Goal: Obtain resource: Obtain resource

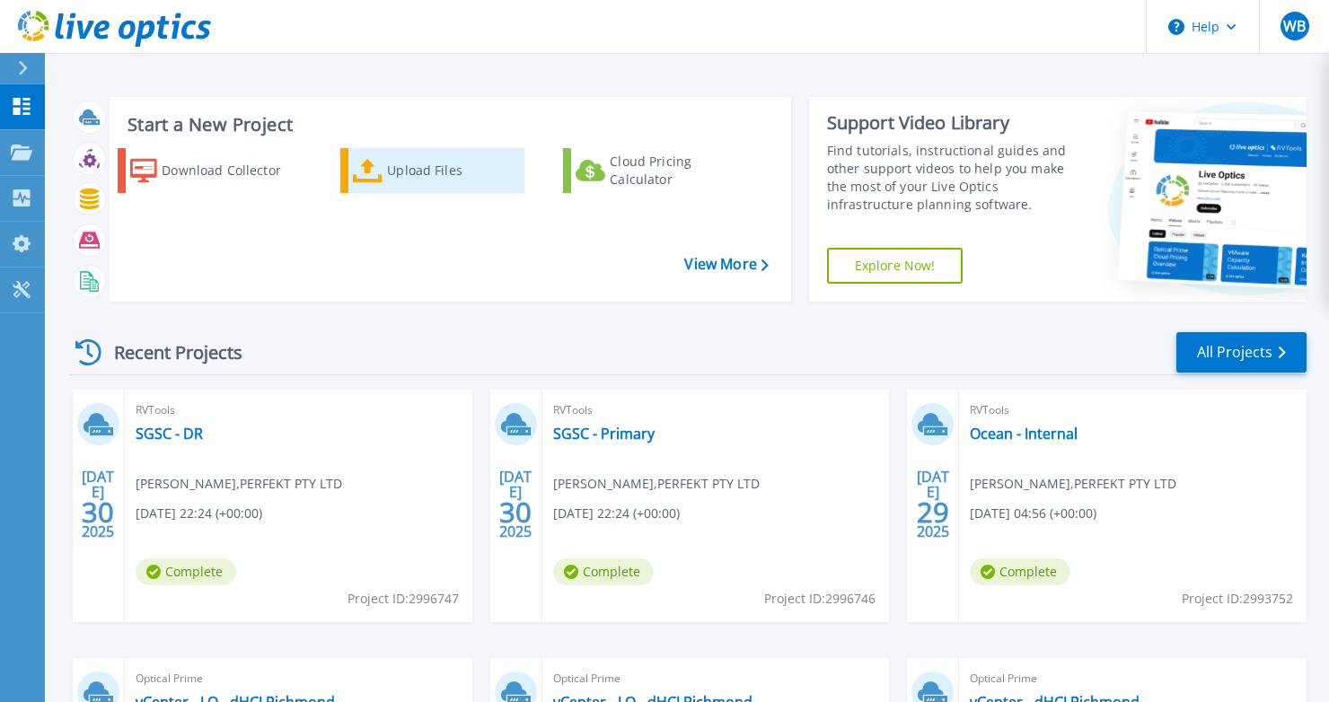
click at [383, 172] on icon at bounding box center [368, 171] width 30 height 26
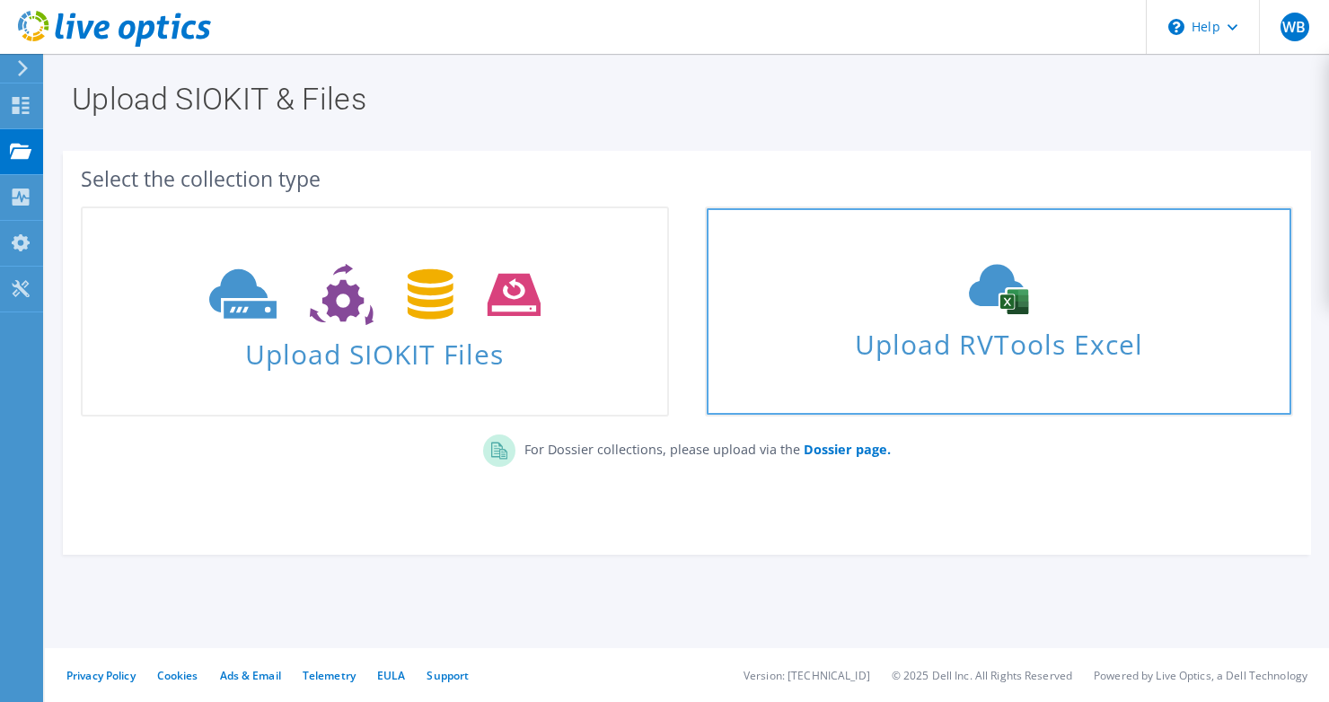
click at [931, 337] on span "Upload RVTools Excel" at bounding box center [999, 340] width 585 height 39
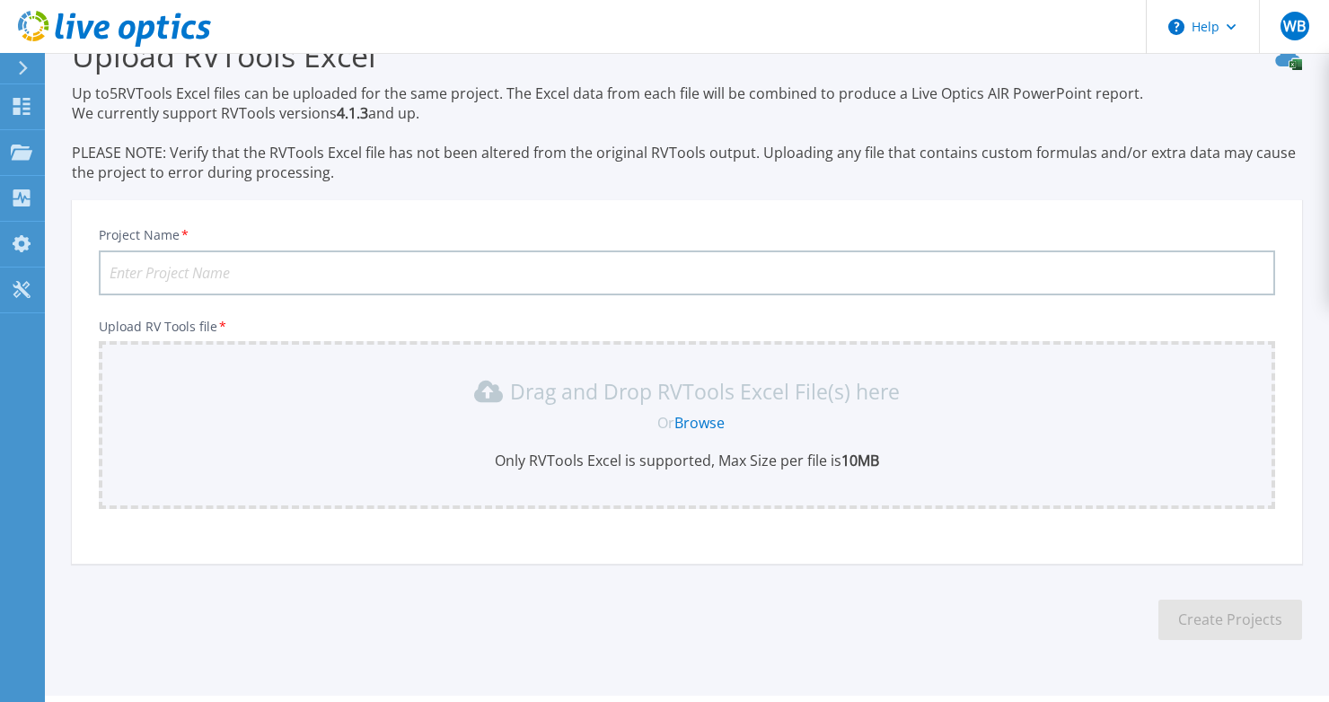
scroll to position [92, 0]
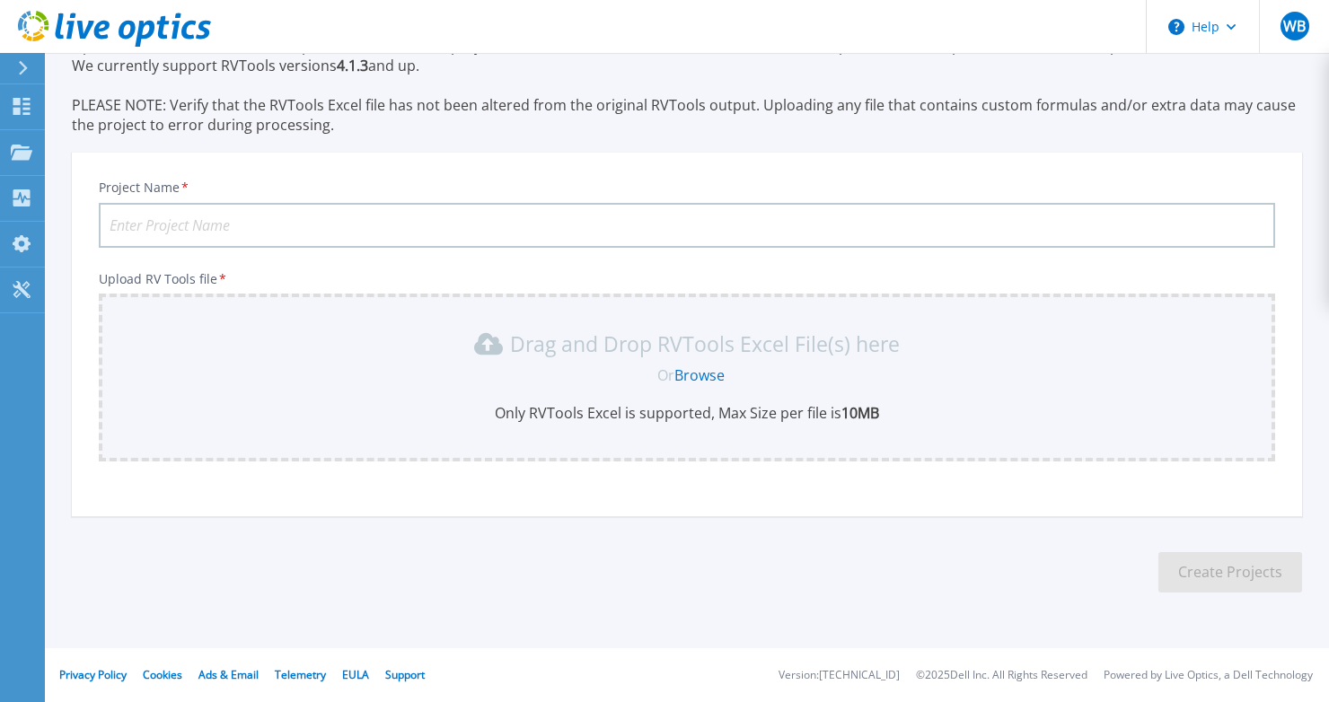
click at [708, 374] on link "Browse" at bounding box center [699, 375] width 50 height 20
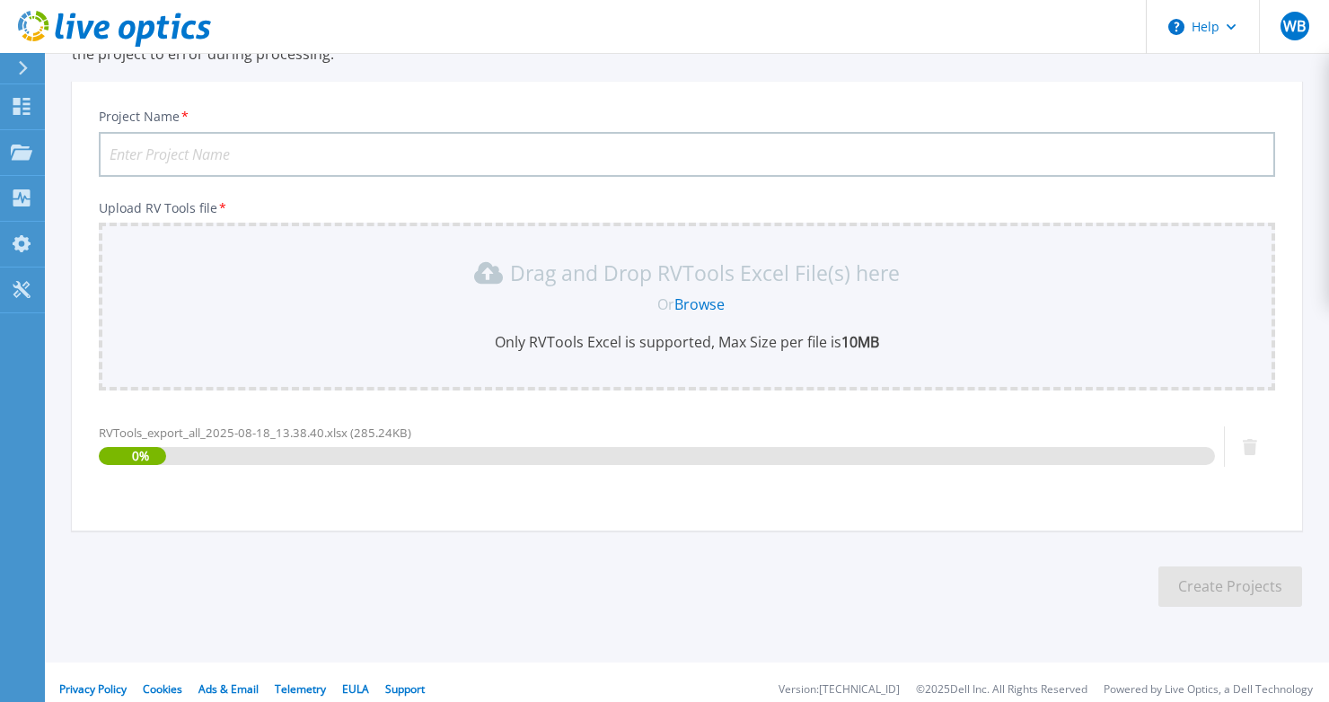
scroll to position [178, 0]
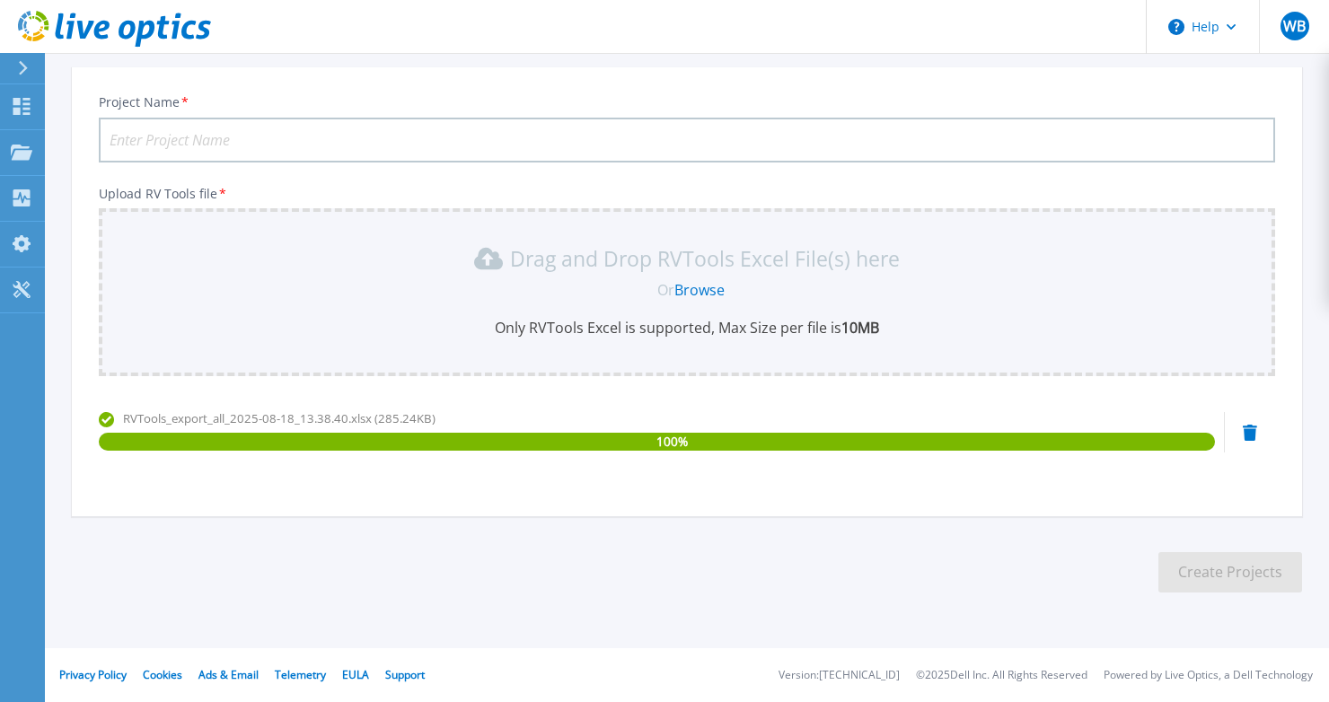
click at [250, 138] on input "Project Name *" at bounding box center [687, 140] width 1176 height 45
drag, startPoint x: 262, startPoint y: 143, endPoint x: 174, endPoint y: 142, distance: 88.0
click at [174, 142] on input "Latrobe City Coun" at bounding box center [687, 140] width 1176 height 45
type input "Latrobe CC"
click at [477, 99] on div "Project Name * Latrobe CC" at bounding box center [687, 128] width 1176 height 68
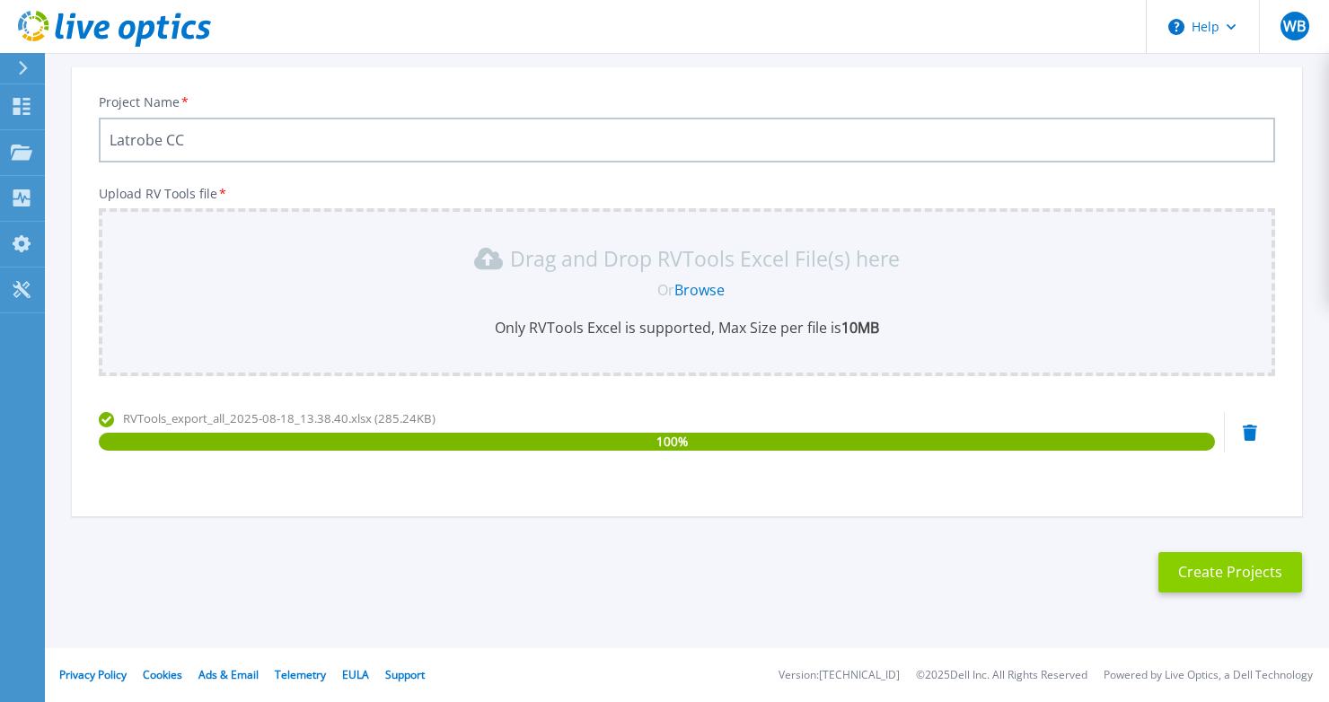
click at [1227, 572] on button "Create Projects" at bounding box center [1230, 572] width 144 height 40
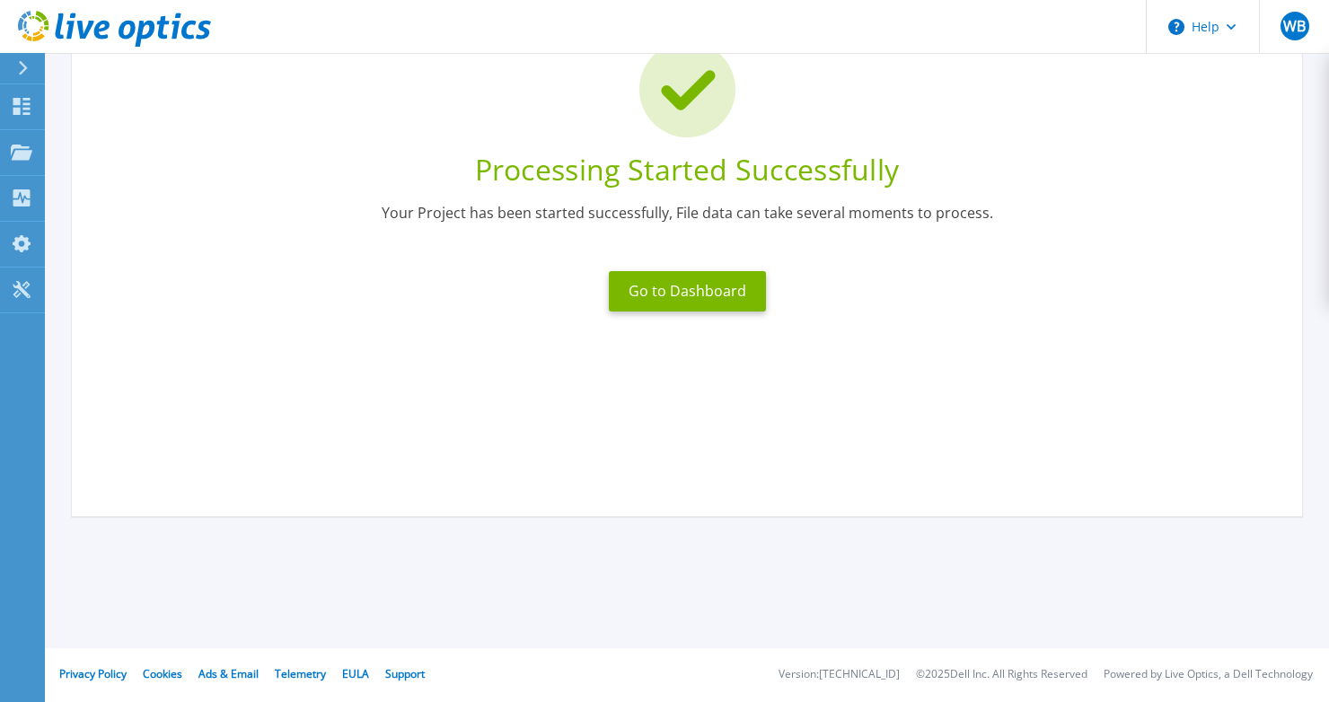
scroll to position [151, 0]
click at [671, 295] on button "Go to Dashboard" at bounding box center [687, 291] width 157 height 40
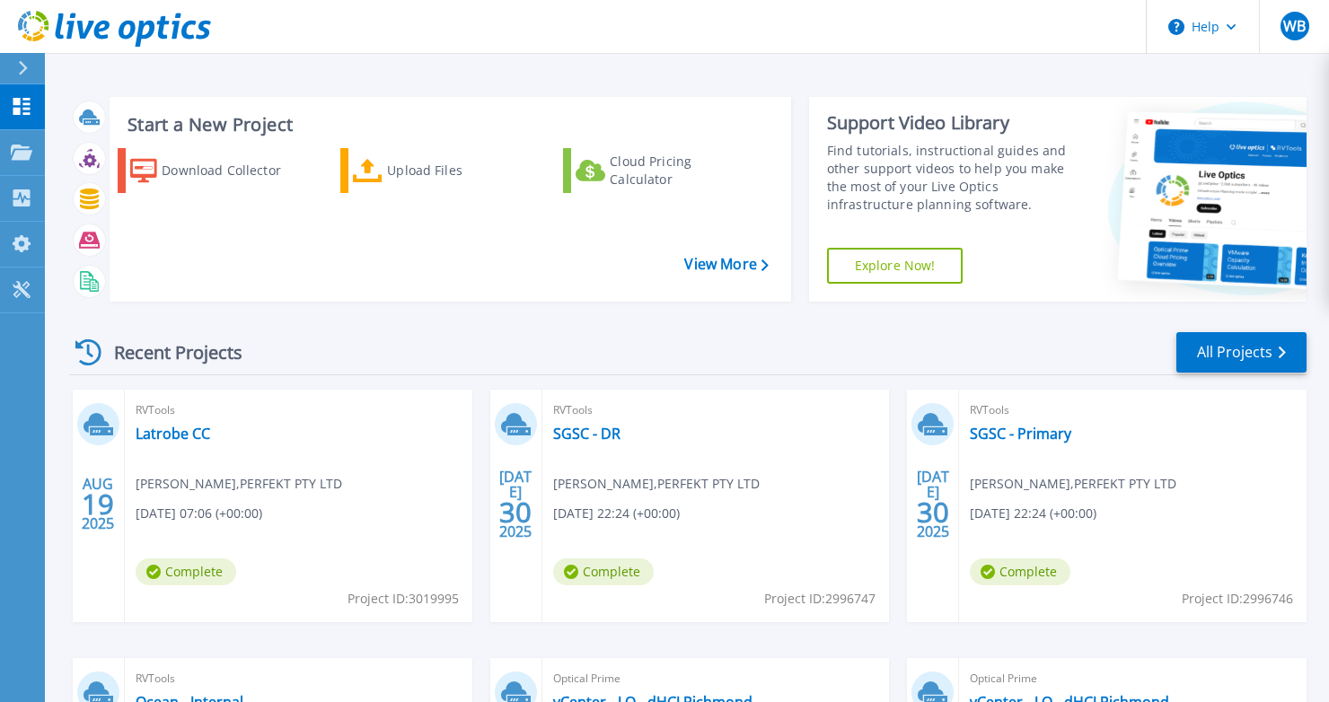
click at [384, 347] on div "Recent Projects All Projects" at bounding box center [687, 352] width 1237 height 45
click at [189, 430] on link "Latrobe CC" at bounding box center [173, 434] width 75 height 18
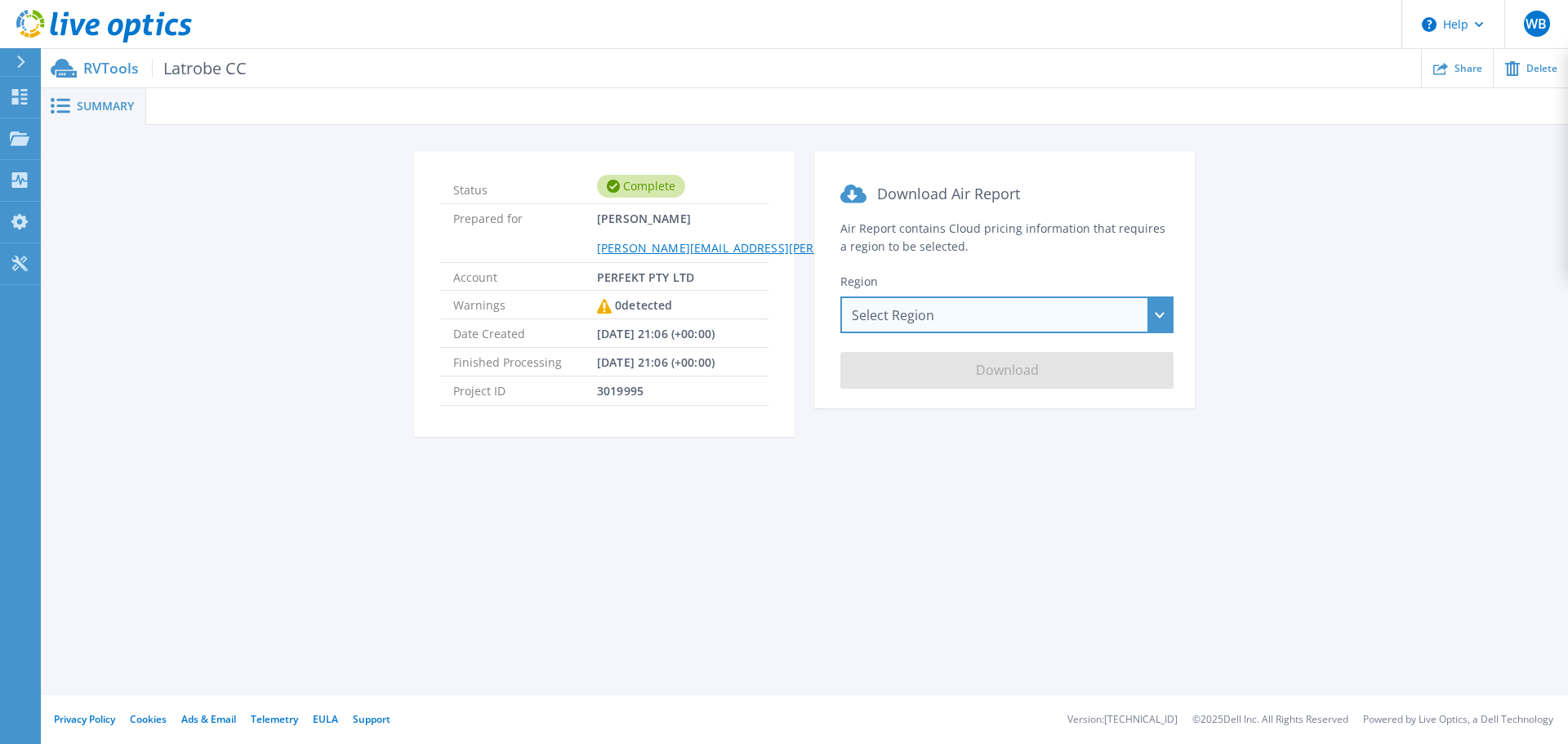
click at [988, 308] on div "Select Region Asia Pacific (Hong Kong) Asia Pacific (Mumbai) Asia Pacific (Seou…" at bounding box center [1007, 315] width 333 height 36
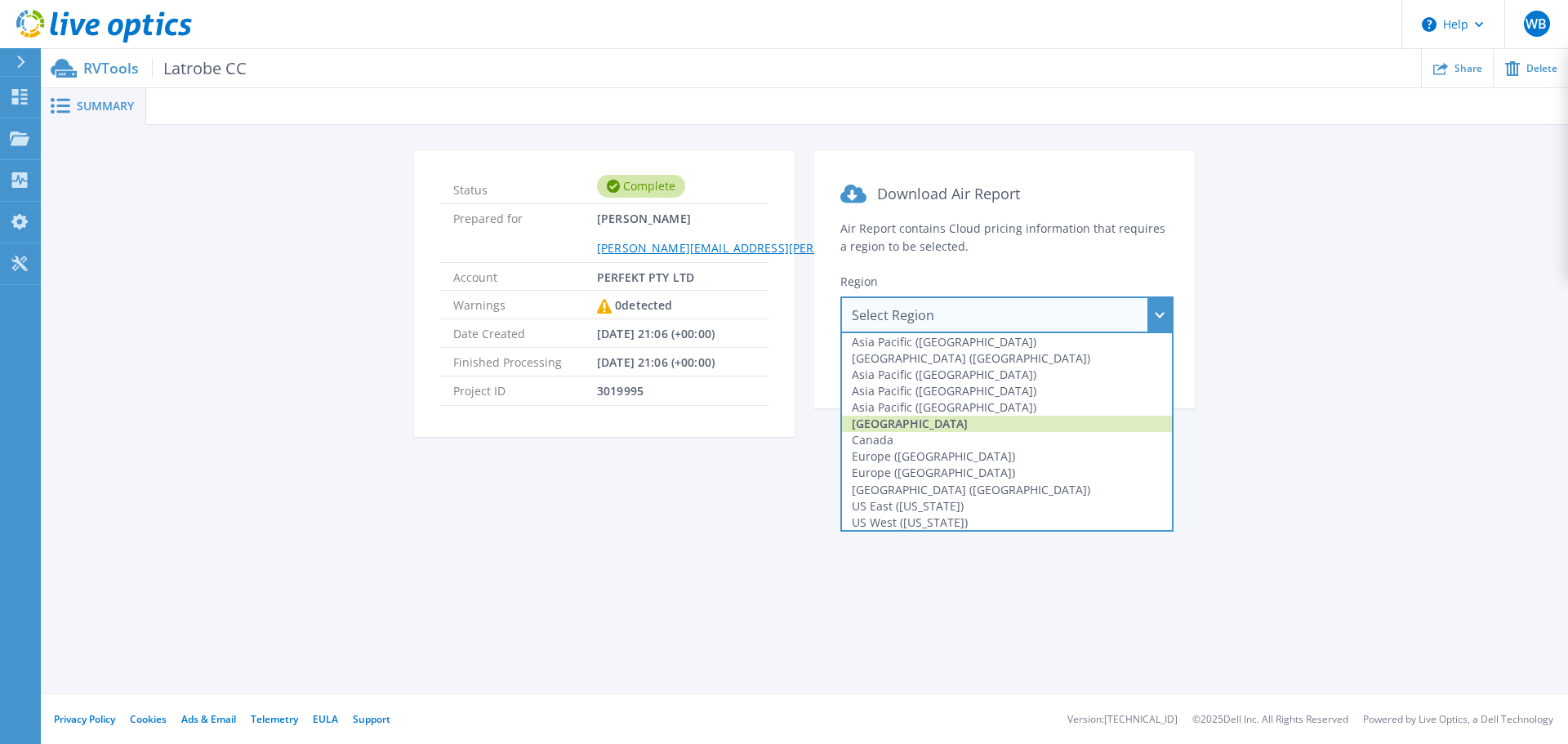
click at [972, 426] on div "Australia" at bounding box center [1007, 424] width 330 height 16
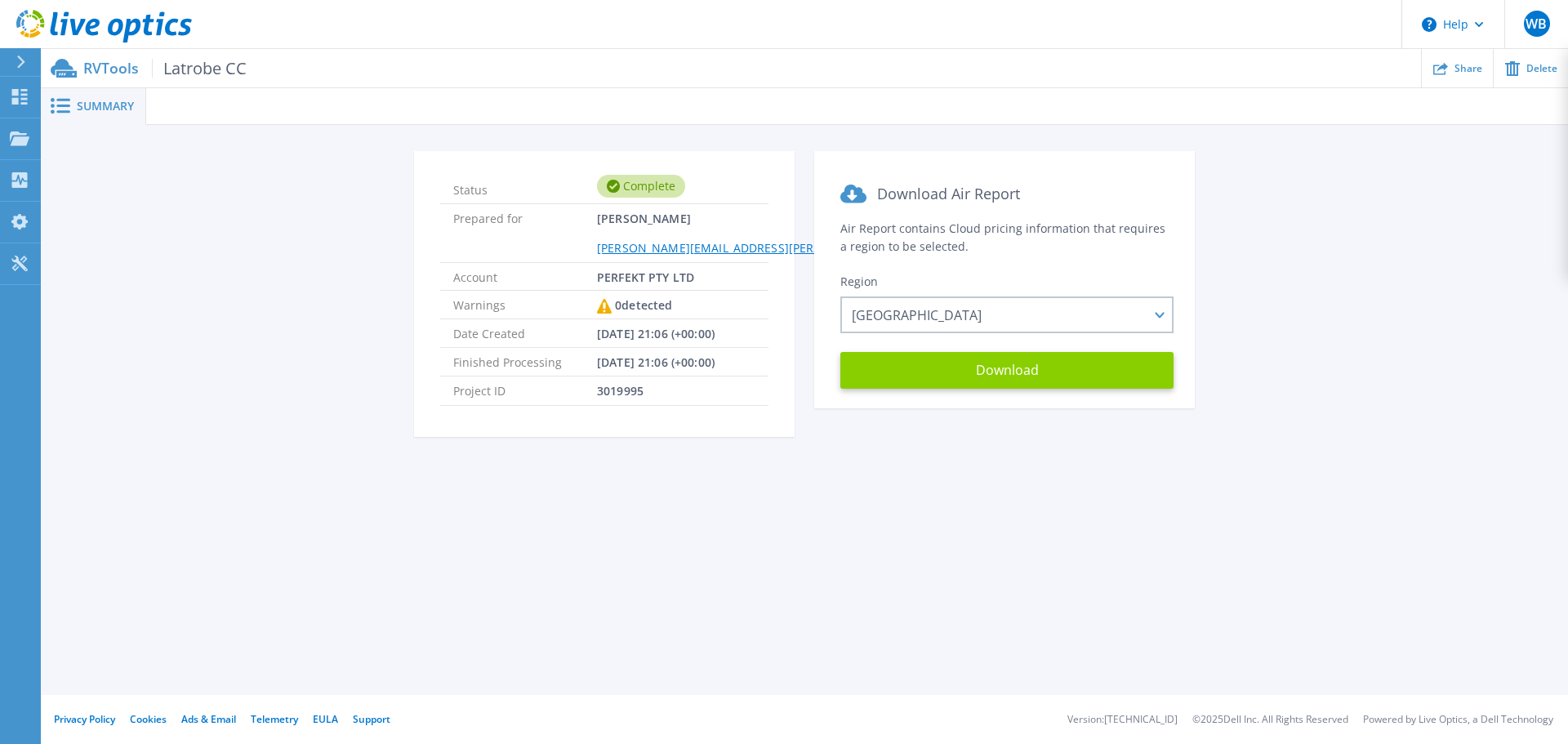
click at [1000, 367] on button "Download" at bounding box center [1007, 370] width 333 height 36
